Goal: Task Accomplishment & Management: Manage account settings

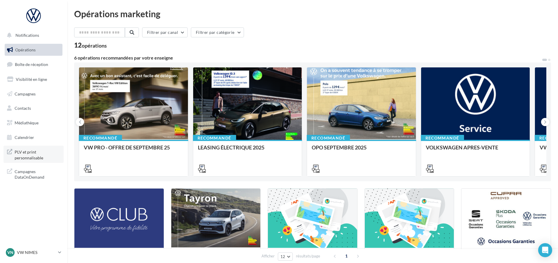
click at [29, 155] on span "PLV et print personnalisable" at bounding box center [38, 154] width 46 height 13
click at [28, 253] on p "VW NIMES" at bounding box center [36, 253] width 39 height 6
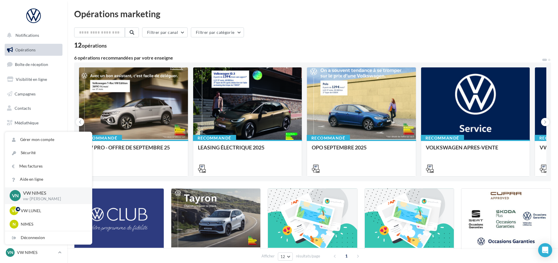
click at [47, 194] on p "VW NIMES" at bounding box center [53, 193] width 60 height 7
click at [67, 195] on p "VW NIMES" at bounding box center [53, 193] width 60 height 7
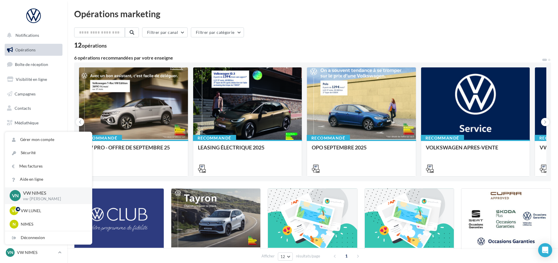
click at [17, 195] on span "VN" at bounding box center [15, 195] width 7 height 7
click at [16, 227] on div "N" at bounding box center [14, 224] width 9 height 9
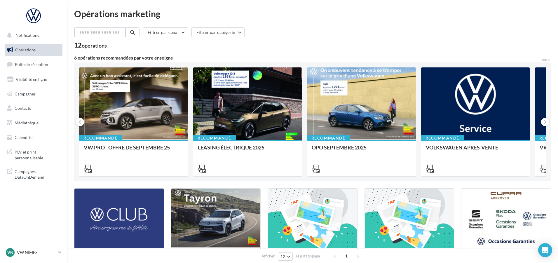
click at [90, 35] on input "text" at bounding box center [99, 32] width 51 height 10
click at [88, 30] on input "text" at bounding box center [99, 32] width 51 height 10
paste input "********"
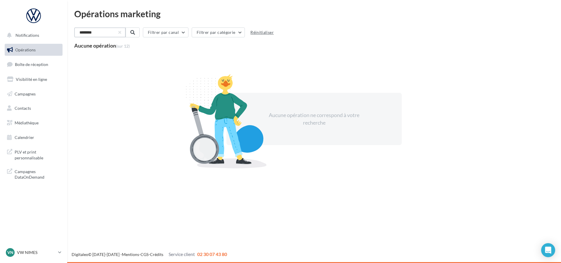
type input "********"
click at [263, 34] on button "Réinitialiser" at bounding box center [261, 32] width 28 height 7
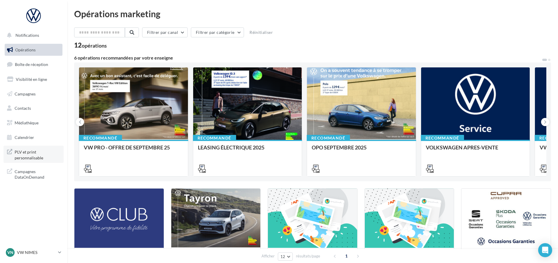
click at [24, 159] on span "PLV et print personnalisable" at bounding box center [38, 154] width 46 height 13
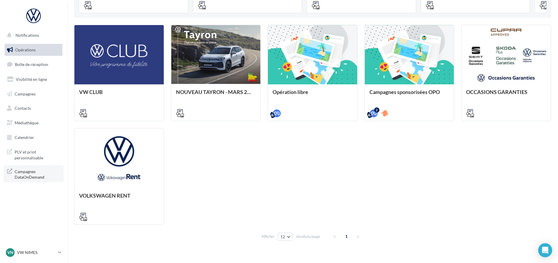
scroll to position [174, 0]
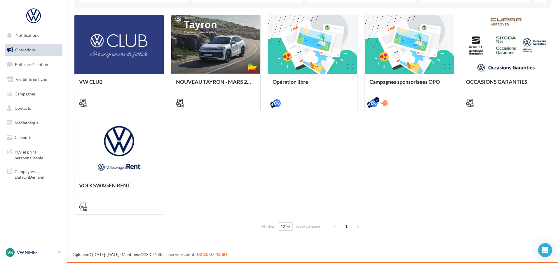
click at [12, 254] on span "VN" at bounding box center [10, 253] width 6 height 6
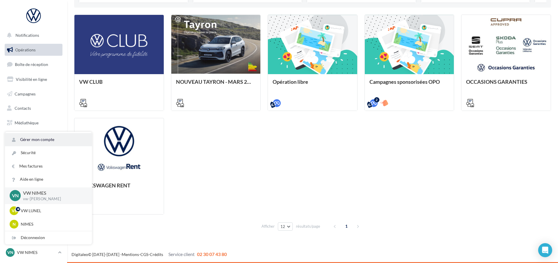
click at [25, 142] on link "Gérer mon compte" at bounding box center [48, 139] width 87 height 13
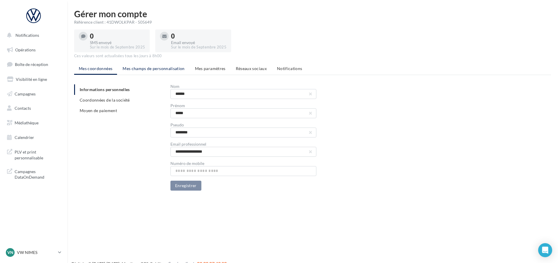
click at [151, 68] on span "Mes champs de personnalisation" at bounding box center [154, 68] width 62 height 5
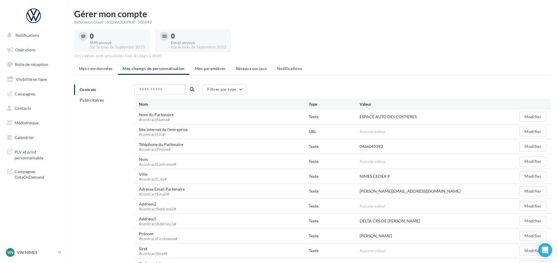
scroll to position [30, 0]
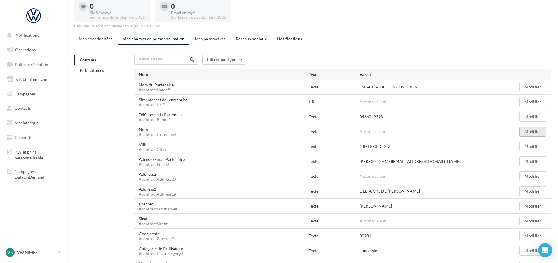
click at [526, 131] on button "Modifier" at bounding box center [533, 132] width 27 height 10
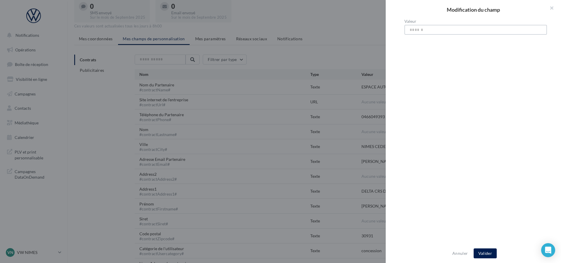
click at [416, 28] on input "Valeur" at bounding box center [475, 30] width 143 height 10
type input "**********"
click at [482, 253] on button "Valider" at bounding box center [484, 254] width 23 height 10
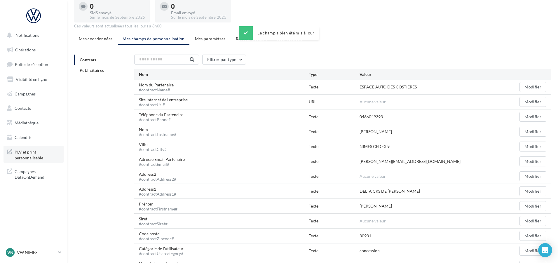
click at [24, 156] on span "PLV et print personnalisable" at bounding box center [38, 154] width 46 height 13
